Goal: Task Accomplishment & Management: Use online tool/utility

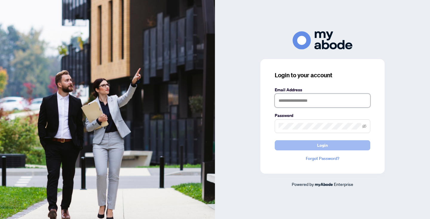
type input "**********"
click at [330, 145] on button "Login" at bounding box center [323, 145] width 96 height 10
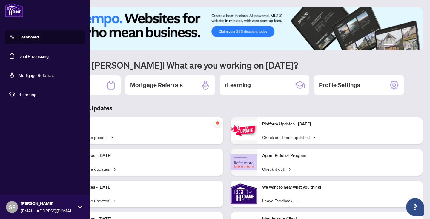
click at [47, 56] on link "Deal Processing" at bounding box center [34, 55] width 30 height 5
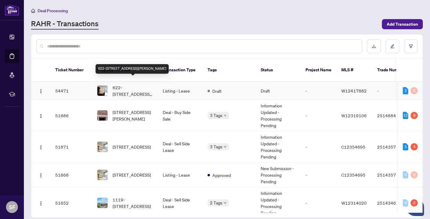
click at [119, 84] on span "622-[STREET_ADDRESS][PERSON_NAME]" at bounding box center [133, 90] width 41 height 13
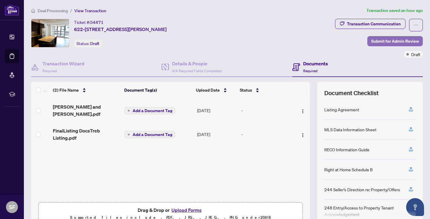
click at [409, 40] on span "Submit for Admin Review" at bounding box center [395, 41] width 48 height 10
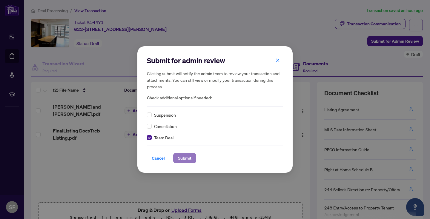
click at [190, 157] on span "Submit" at bounding box center [184, 158] width 13 height 10
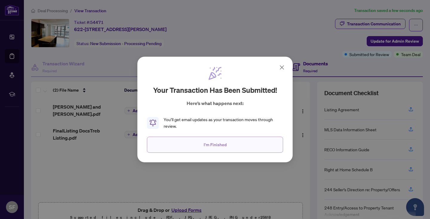
click at [219, 145] on span "I'm Finished" at bounding box center [215, 145] width 23 height 10
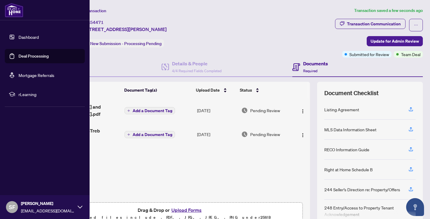
click at [48, 55] on link "Deal Processing" at bounding box center [34, 55] width 30 height 5
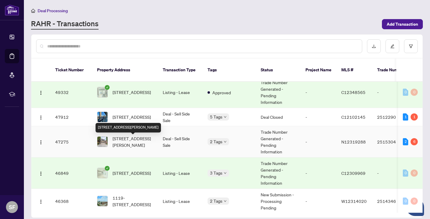
scroll to position [150, 0]
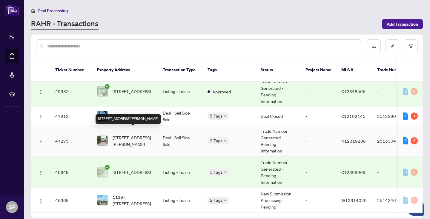
click at [131, 137] on span "[STREET_ADDRESS][PERSON_NAME]" at bounding box center [133, 140] width 41 height 13
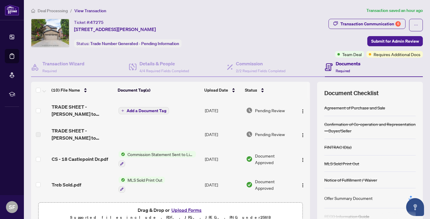
scroll to position [1, 0]
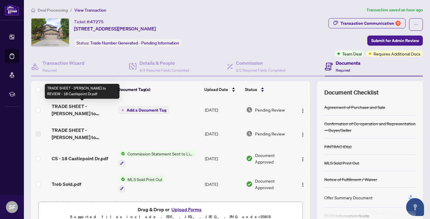
click at [90, 105] on span "TRADE SHEET - [PERSON_NAME] to REVIEW - 18 Castlepoint Dr.pdf" at bounding box center [83, 110] width 62 height 14
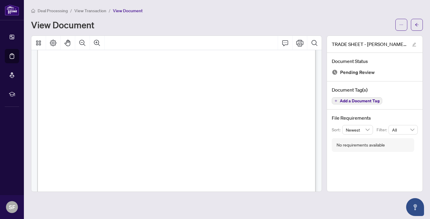
scroll to position [174, 0]
click at [301, 41] on icon "Print" at bounding box center [299, 42] width 7 height 7
click at [298, 42] on icon "Print" at bounding box center [299, 42] width 7 height 7
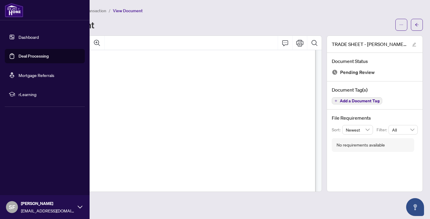
click at [29, 55] on link "Deal Processing" at bounding box center [34, 55] width 30 height 5
